Goal: Transaction & Acquisition: Register for event/course

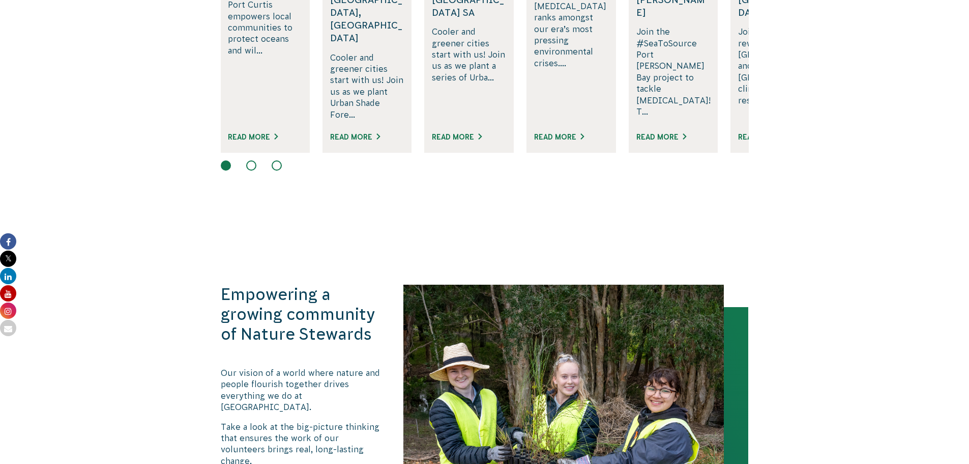
scroll to position [967, 0]
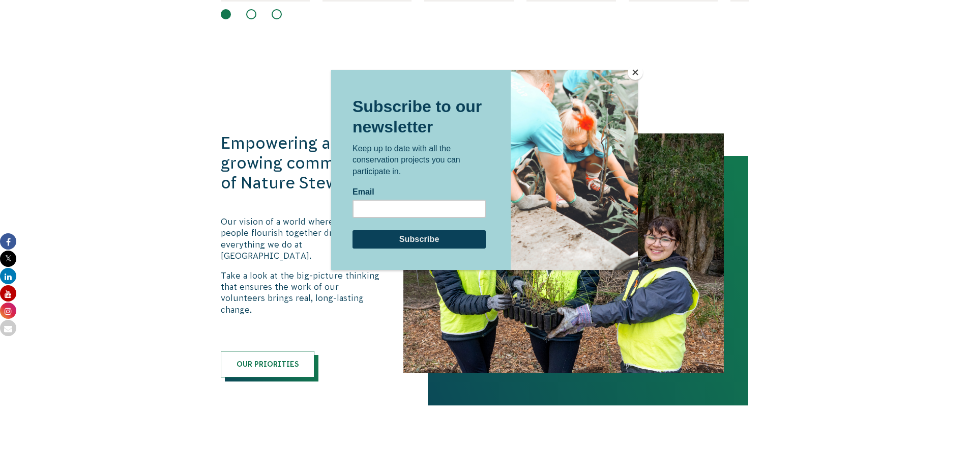
click at [633, 70] on button "Close" at bounding box center [635, 72] width 15 height 15
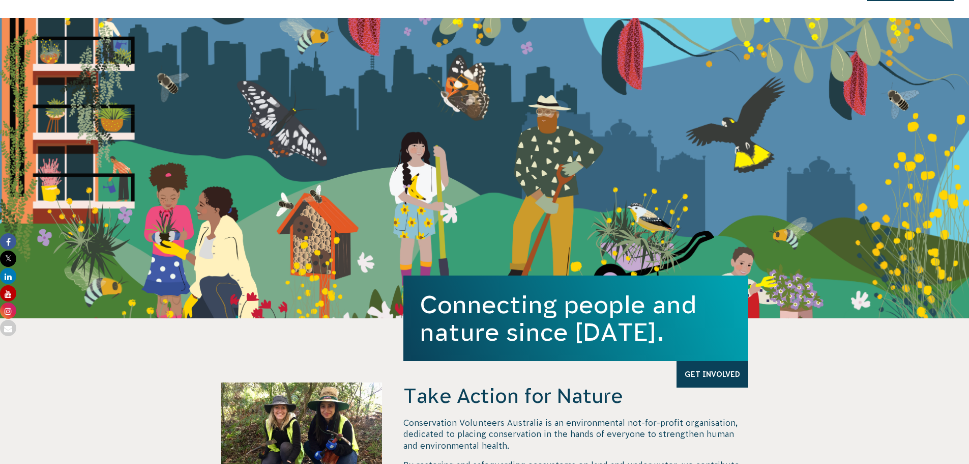
scroll to position [0, 0]
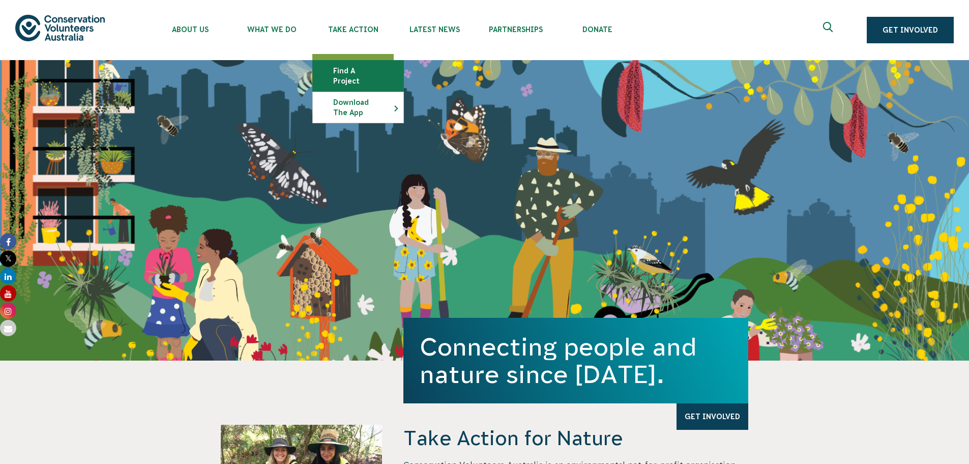
click at [313, 61] on link "Find a project" at bounding box center [358, 76] width 91 height 31
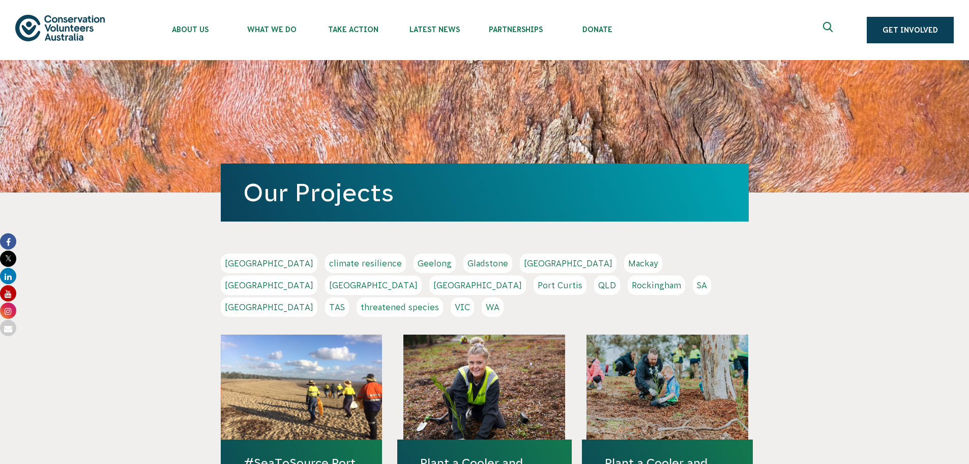
click at [414, 253] on link "Geelong" at bounding box center [435, 262] width 42 height 19
click at [443, 297] on link "threatened species" at bounding box center [400, 306] width 87 height 19
click at [520, 253] on link "Hobart" at bounding box center [568, 262] width 97 height 19
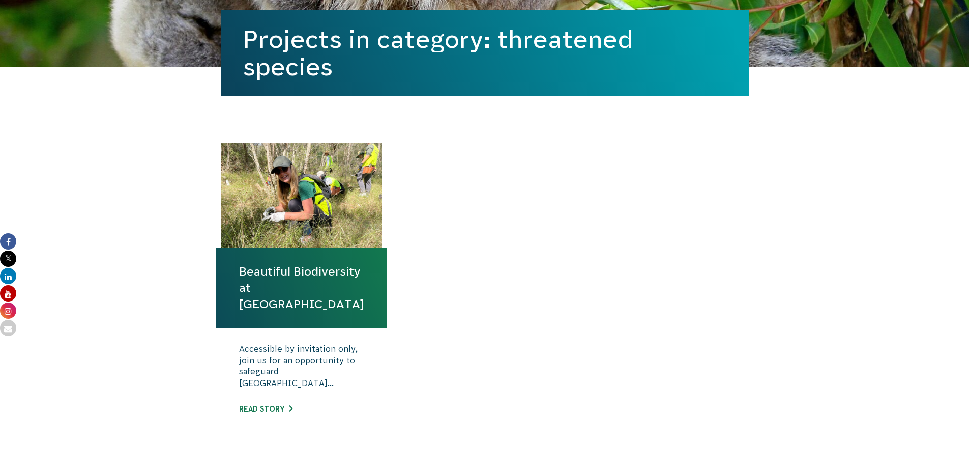
scroll to position [254, 0]
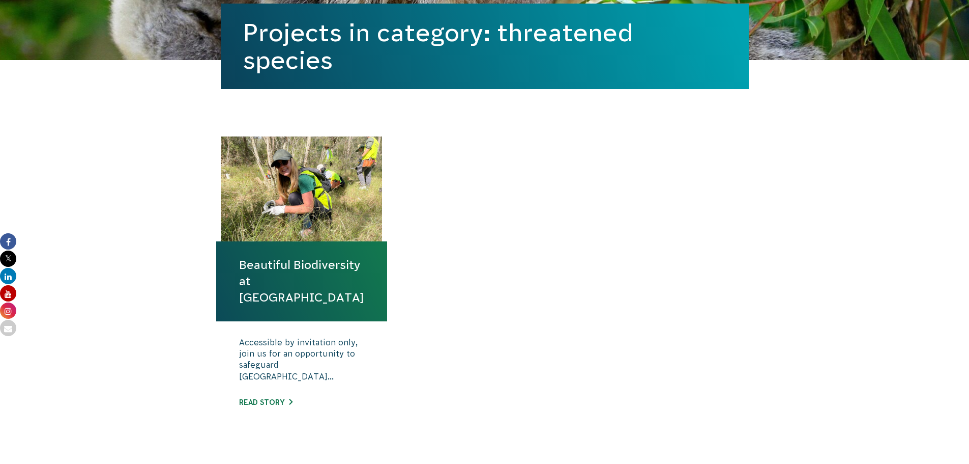
click at [315, 256] on link "Beautiful Biodiversity at [GEOGRAPHIC_DATA]" at bounding box center [301, 280] width 125 height 49
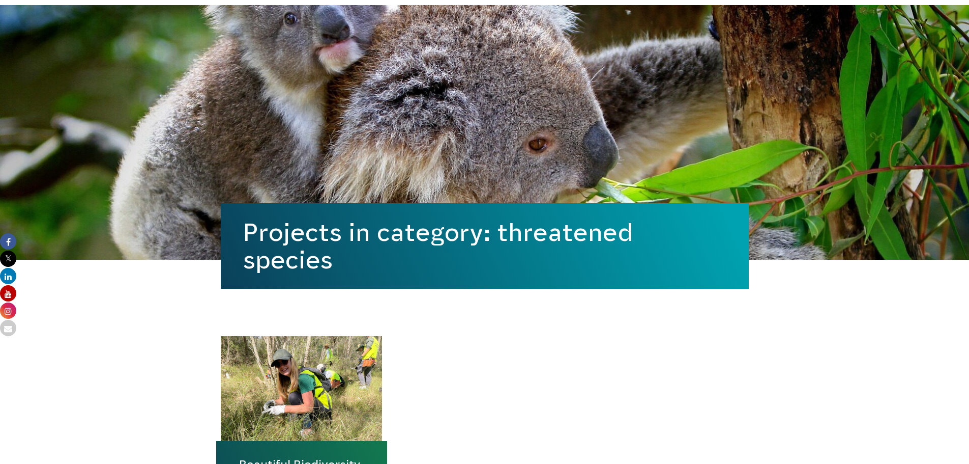
scroll to position [51, 0]
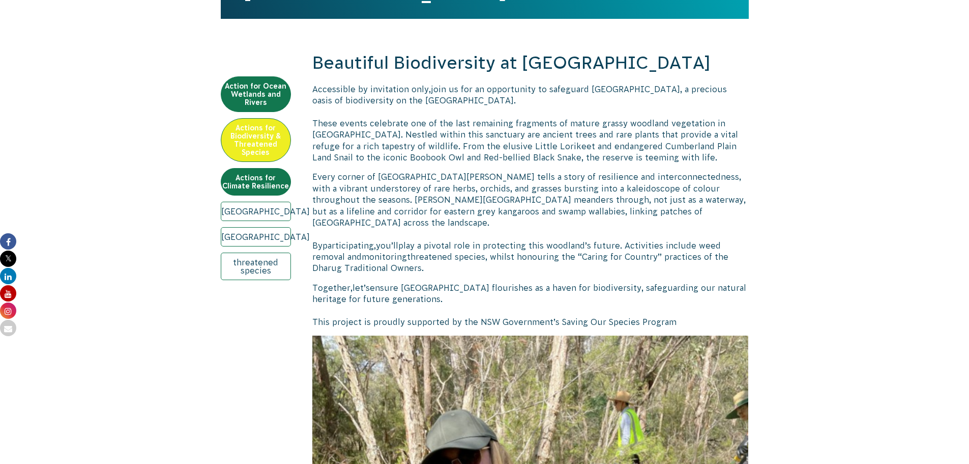
scroll to position [509, 0]
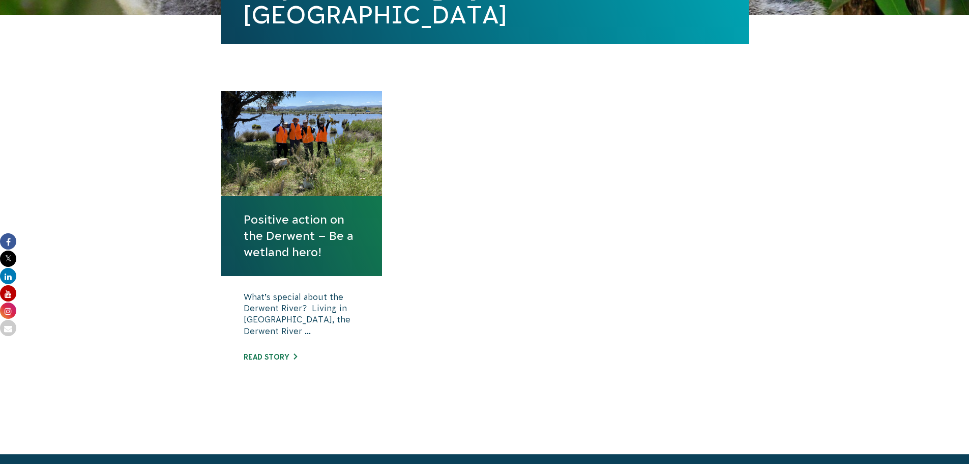
scroll to position [305, 0]
